Goal: Find specific page/section: Find specific page/section

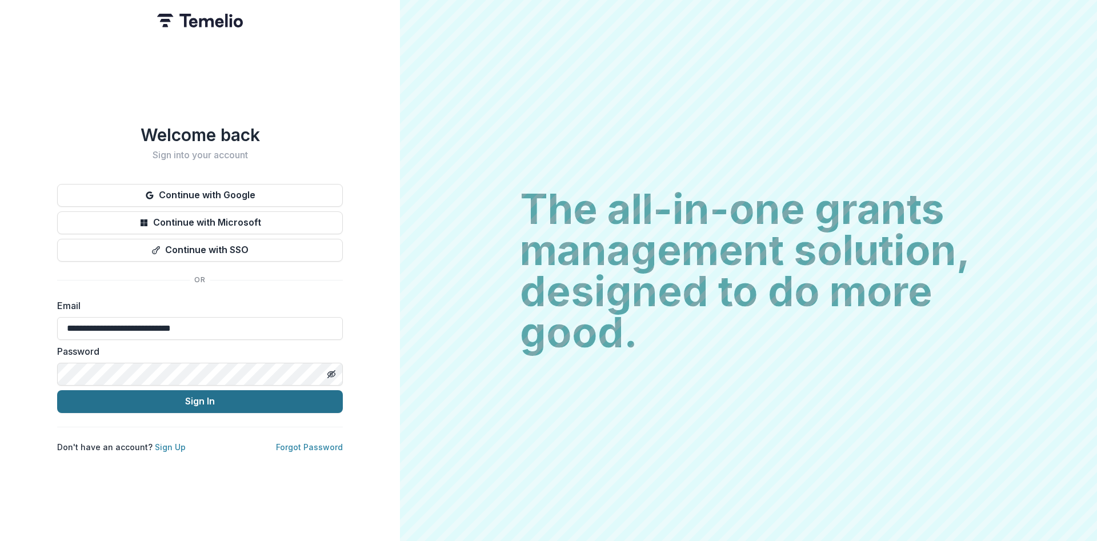
click at [183, 398] on button "Sign In" at bounding box center [200, 401] width 286 height 23
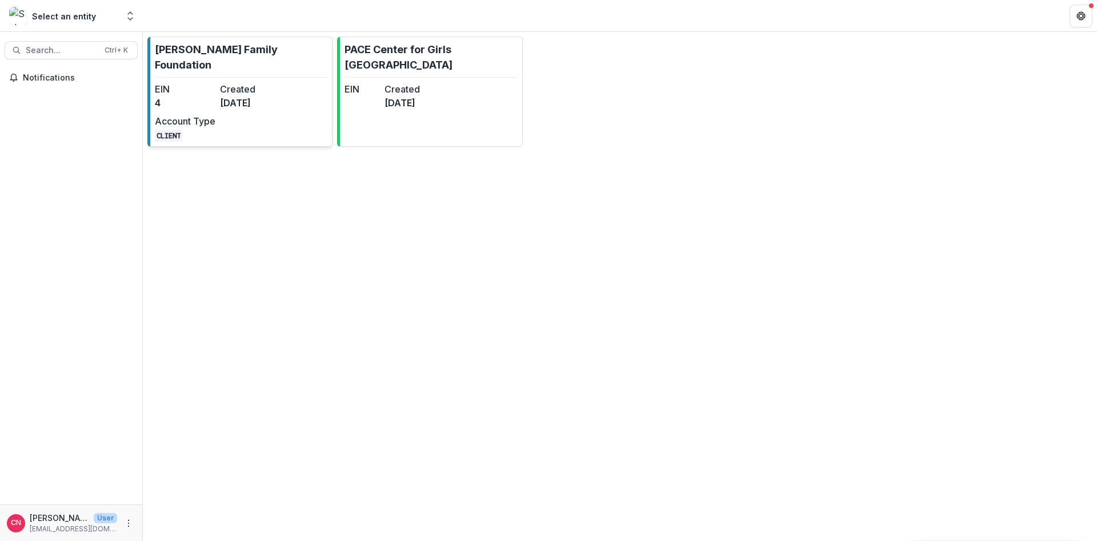
click at [204, 82] on dt "EIN" at bounding box center [185, 89] width 61 height 14
